Goal: Task Accomplishment & Management: Use online tool/utility

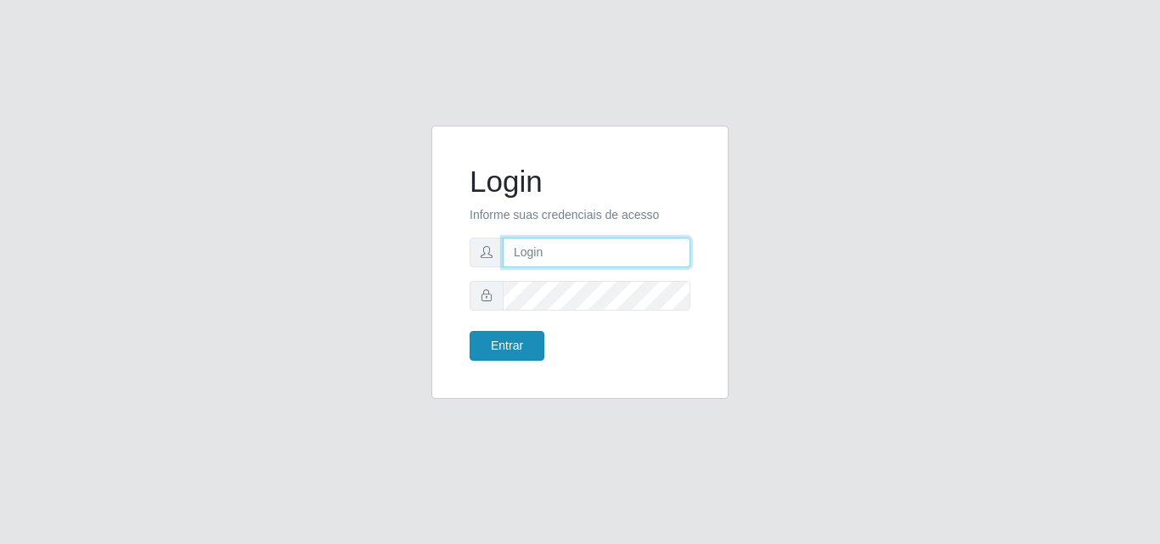
type input "[EMAIL_ADDRESS][DOMAIN_NAME]"
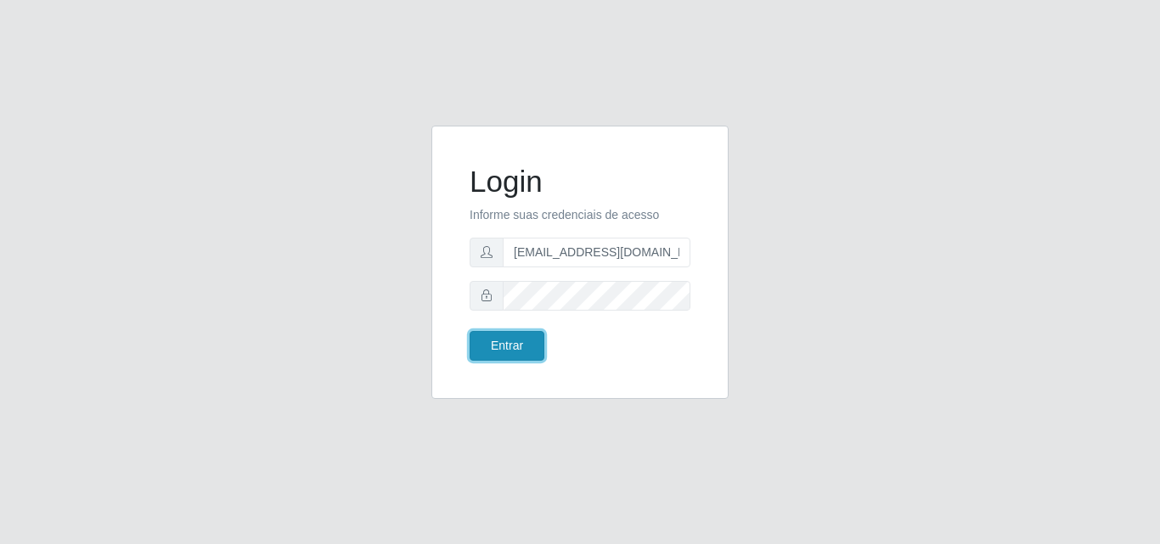
click at [520, 345] on button "Entrar" at bounding box center [507, 346] width 75 height 30
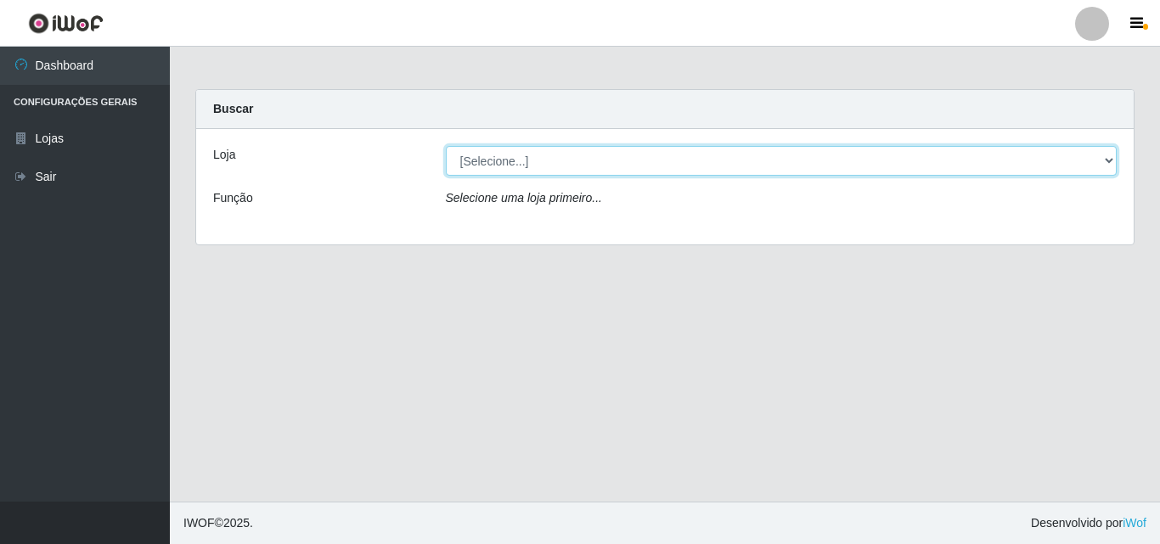
click at [1110, 158] on select "[Selecione...] Rede Potiguar 1 - Macaíba" at bounding box center [782, 161] width 672 height 30
select select "100"
click at [446, 146] on select "[Selecione...] Rede Potiguar 1 - Macaíba" at bounding box center [782, 161] width 672 height 30
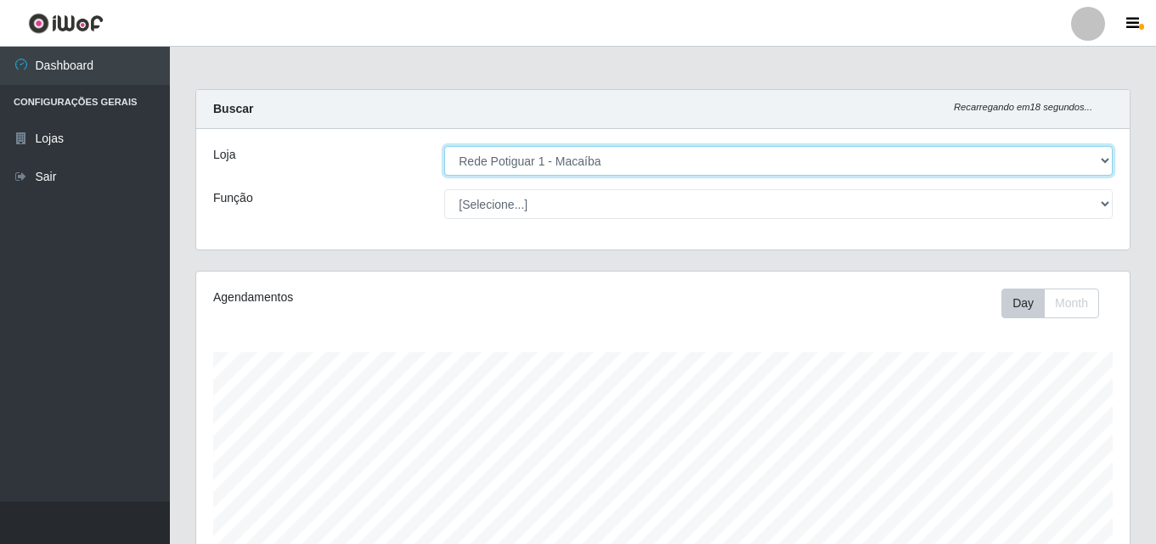
click at [1103, 155] on select "[Selecione...] Rede Potiguar 1 - Macaíba" at bounding box center [778, 161] width 668 height 30
click at [444, 146] on select "[Selecione...] Rede Potiguar 1 - Macaíba" at bounding box center [778, 161] width 668 height 30
